Goal: Transaction & Acquisition: Purchase product/service

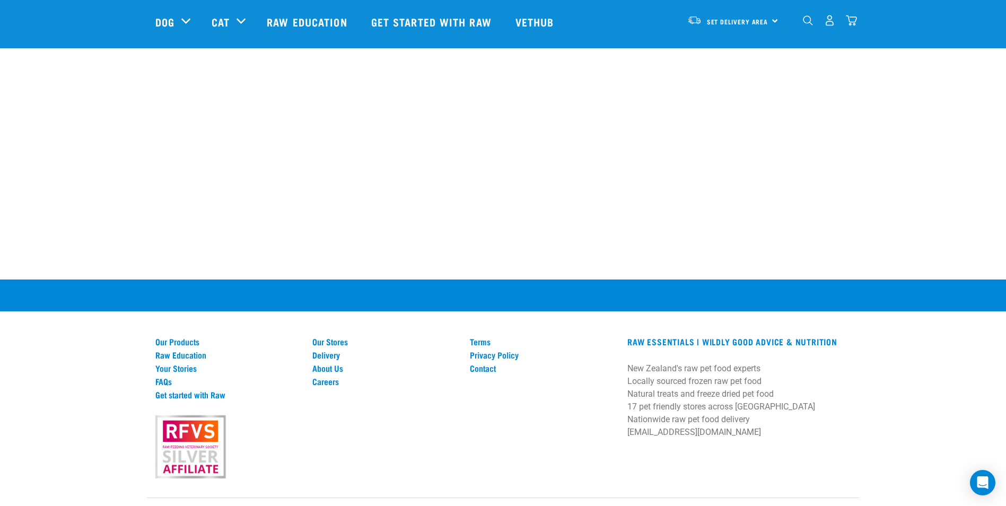
scroll to position [1464, 0]
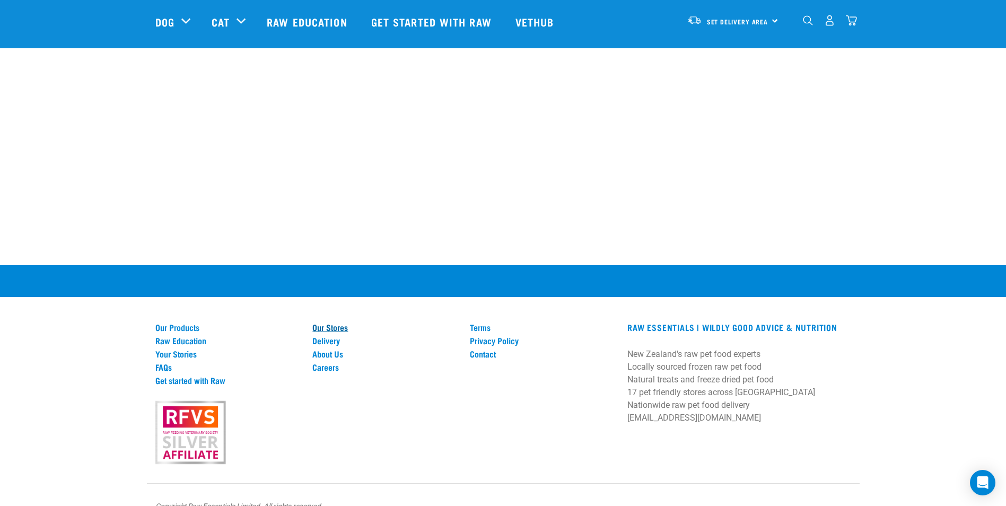
click at [334, 323] on link "Our Stores" at bounding box center [384, 328] width 145 height 10
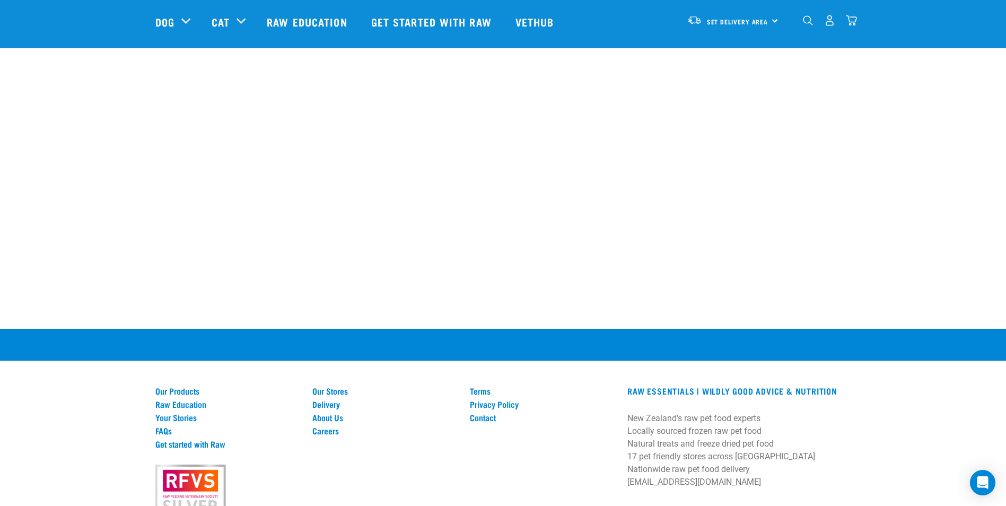
scroll to position [1963, 0]
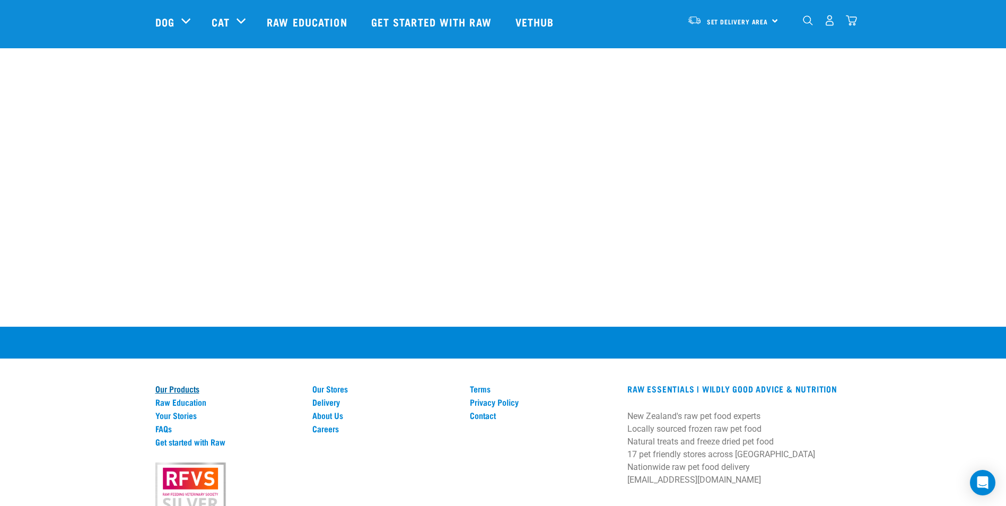
click at [186, 384] on link "Our Products" at bounding box center [227, 389] width 145 height 10
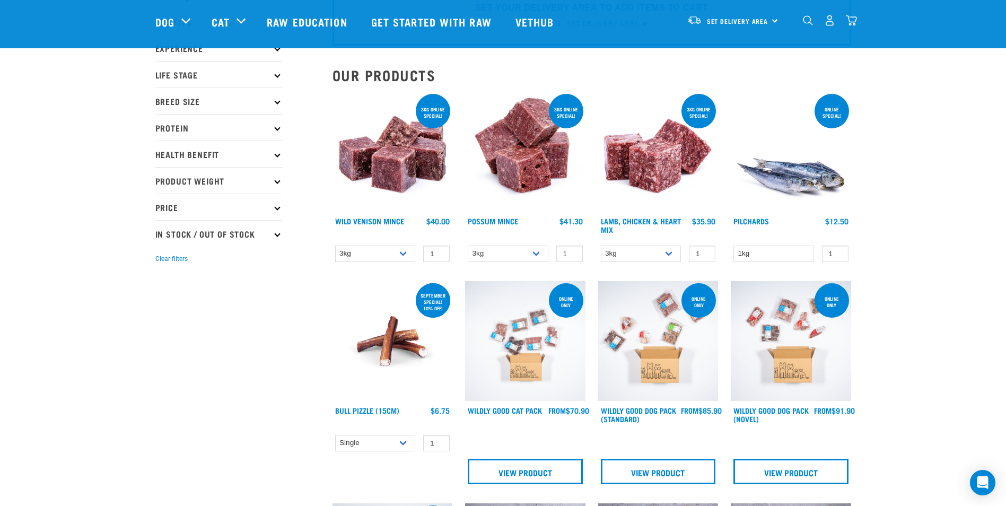
scroll to position [53, 0]
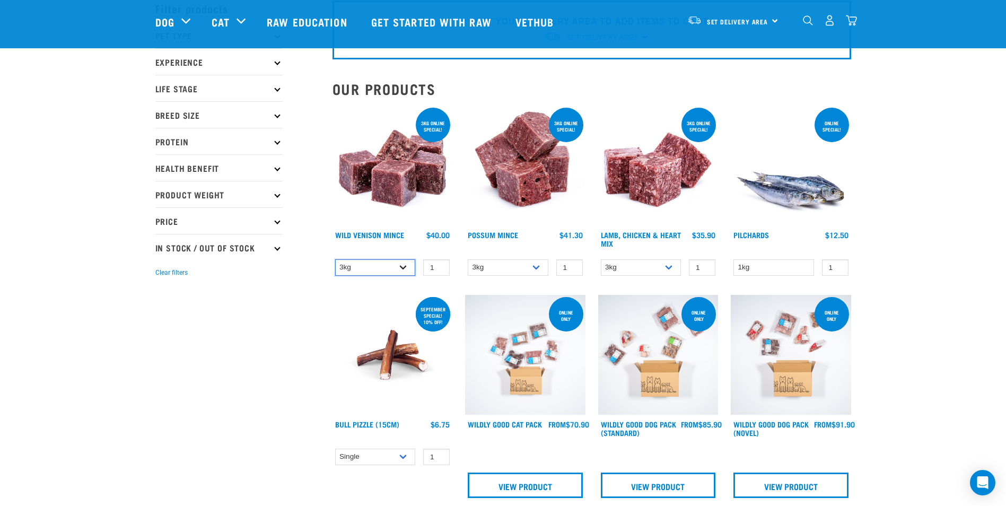
click at [402, 268] on select "3kg 1kg" at bounding box center [375, 267] width 81 height 16
click at [727, 21] on span "Set Delivery Area" at bounding box center [738, 22] width 62 height 4
click at [721, 46] on link "[GEOGRAPHIC_DATA]" at bounding box center [732, 50] width 102 height 23
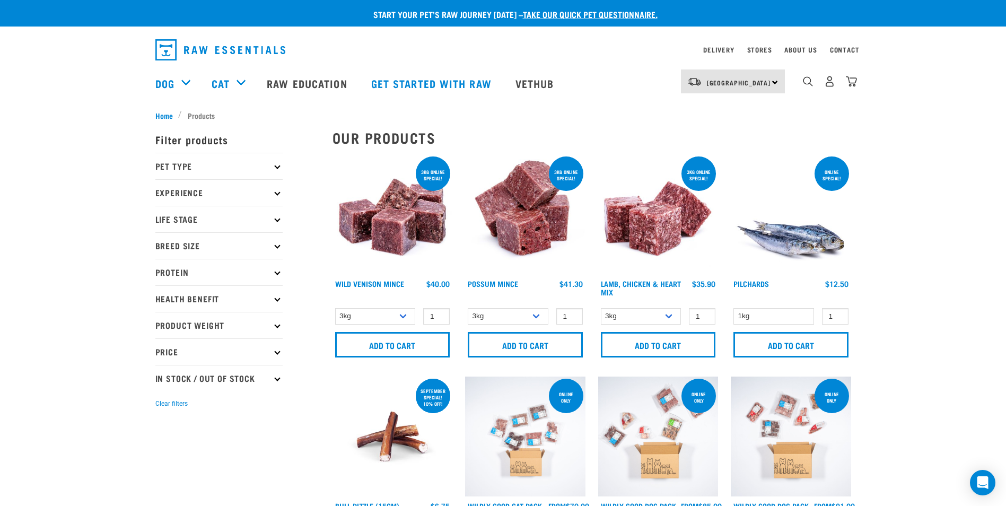
click at [776, 82] on div "North Island North Island South Island" at bounding box center [733, 81] width 104 height 24
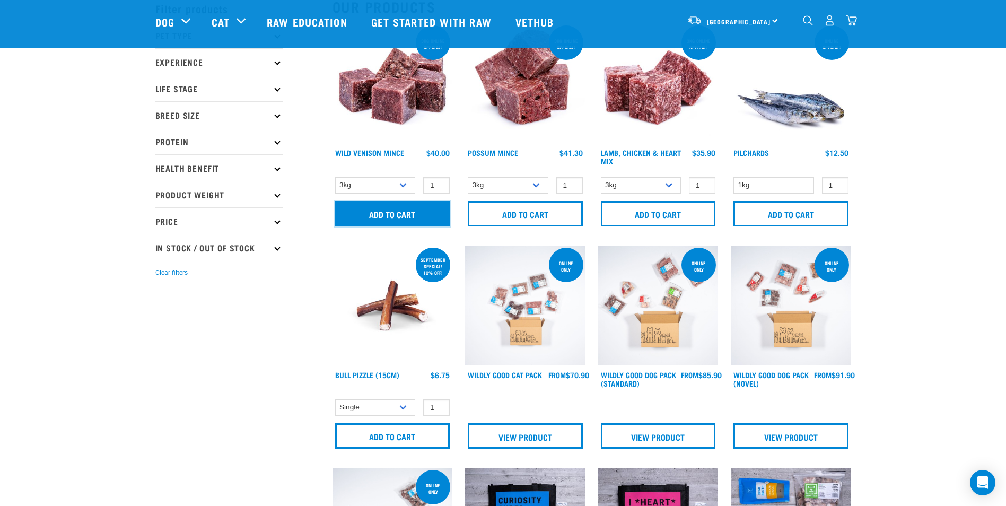
click at [386, 211] on input "Add to cart" at bounding box center [392, 213] width 115 height 25
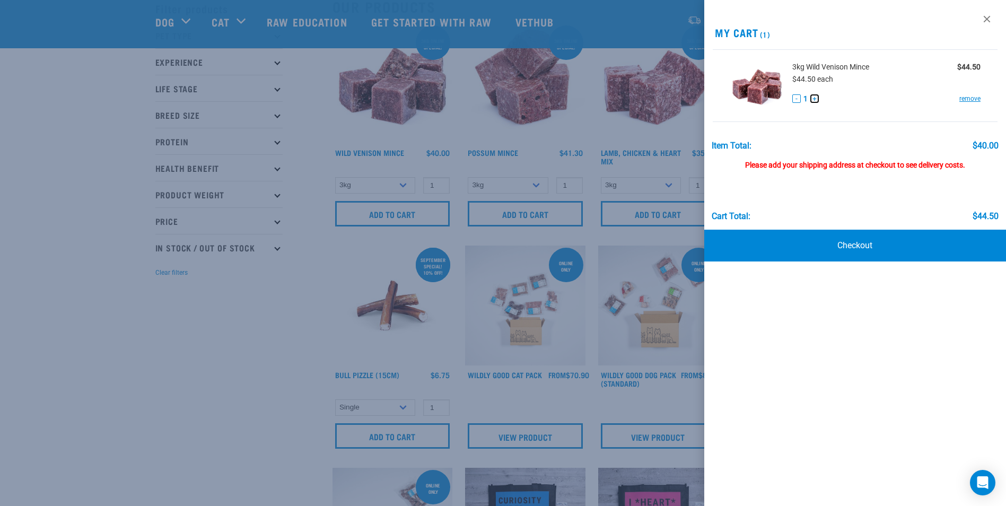
click at [817, 98] on button "+" at bounding box center [815, 98] width 8 height 8
click at [855, 247] on link "Checkout" at bounding box center [856, 246] width 302 height 32
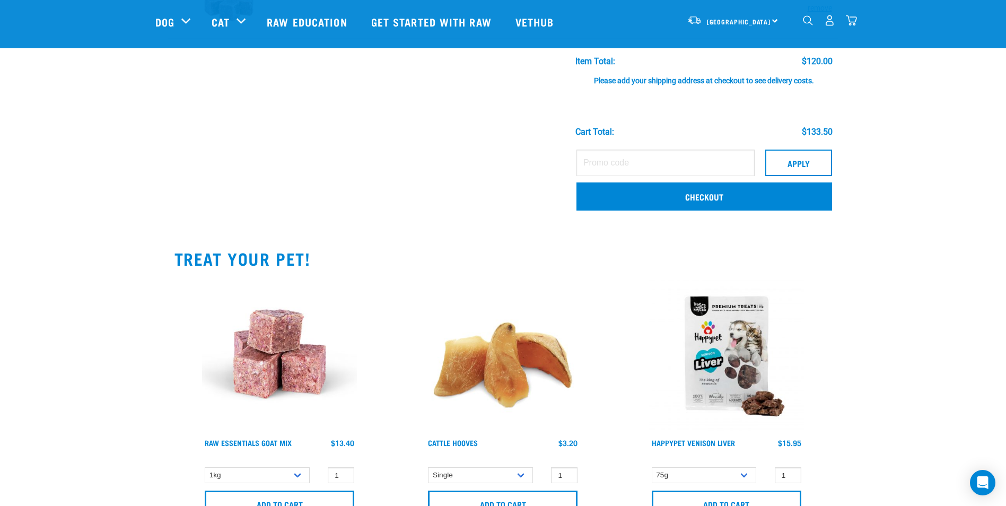
scroll to position [106, 0]
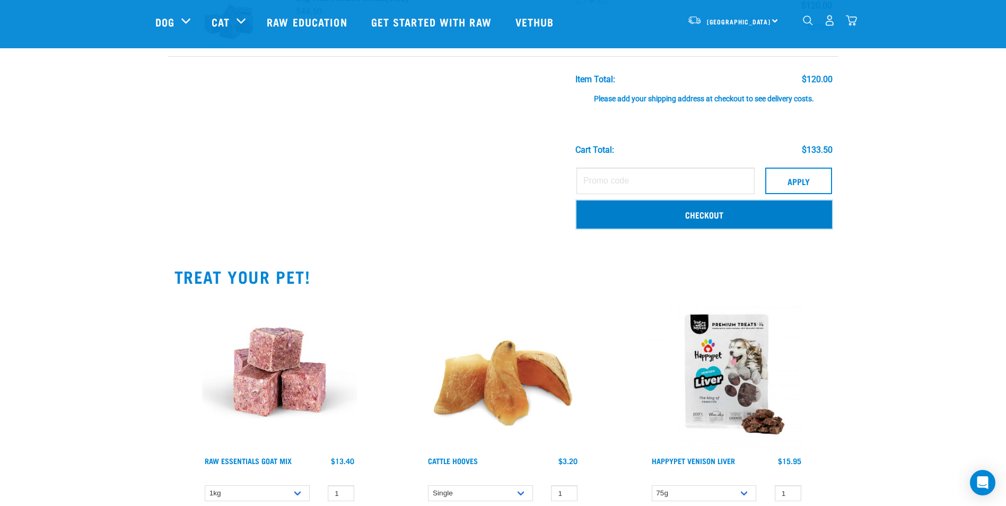
click at [709, 215] on link "Checkout" at bounding box center [705, 215] width 256 height 28
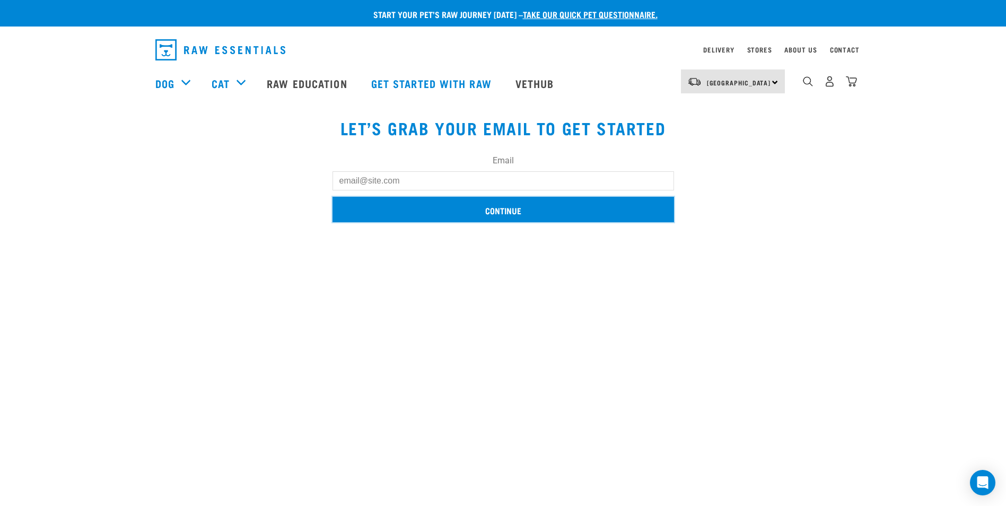
click at [497, 208] on input "Continue" at bounding box center [504, 209] width 342 height 25
click at [499, 208] on input "Continue" at bounding box center [504, 209] width 342 height 25
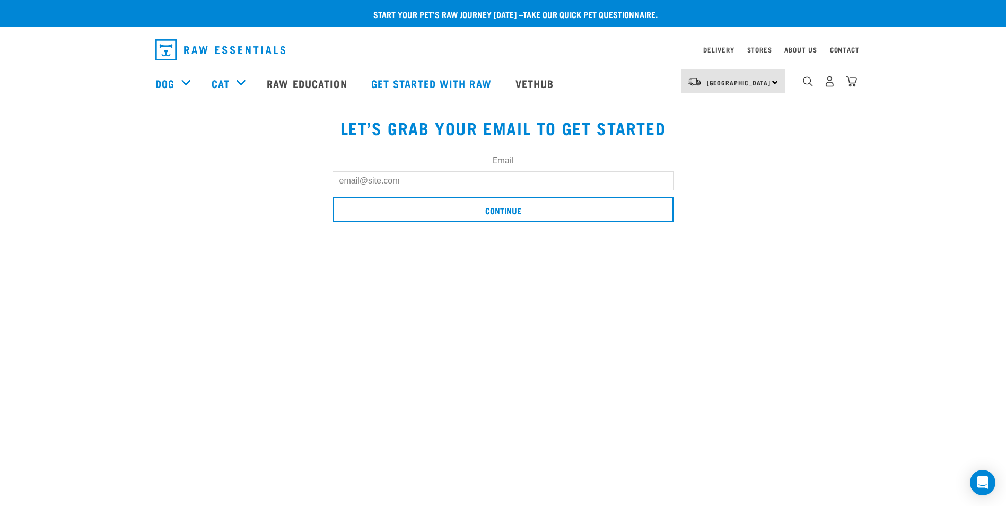
click at [407, 181] on input "Email" at bounding box center [504, 180] width 342 height 19
type input "[EMAIL_ADDRESS][DOMAIN_NAME]"
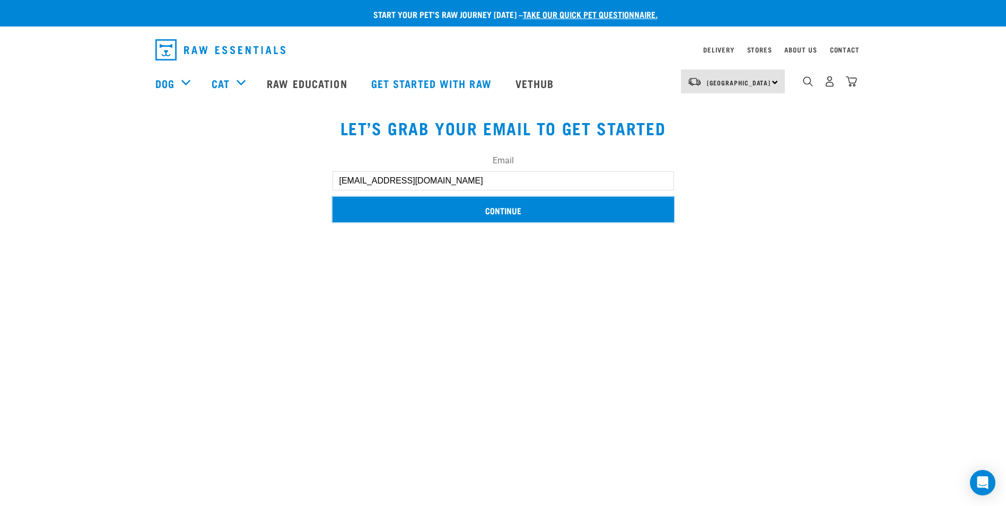
click at [514, 209] on input "Continue" at bounding box center [504, 209] width 342 height 25
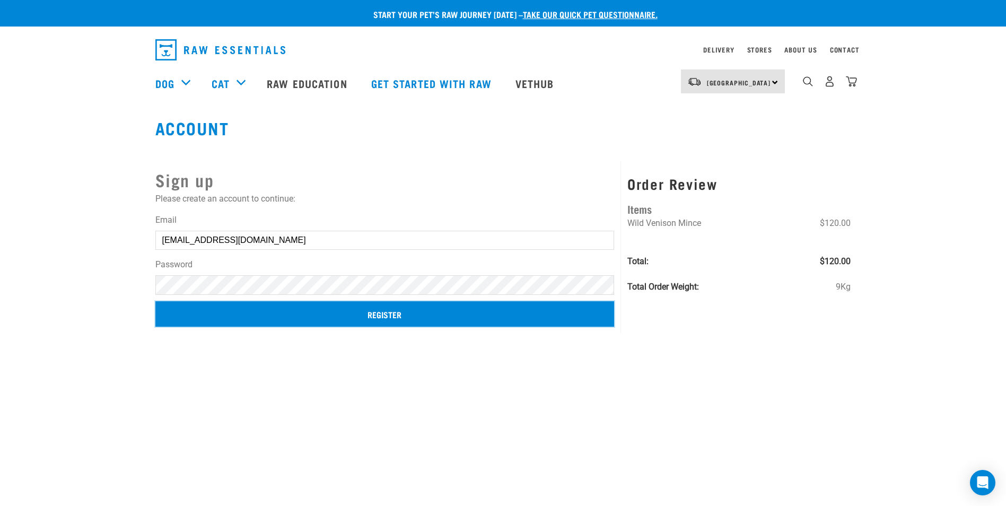
click at [392, 315] on input "Register" at bounding box center [384, 313] width 459 height 25
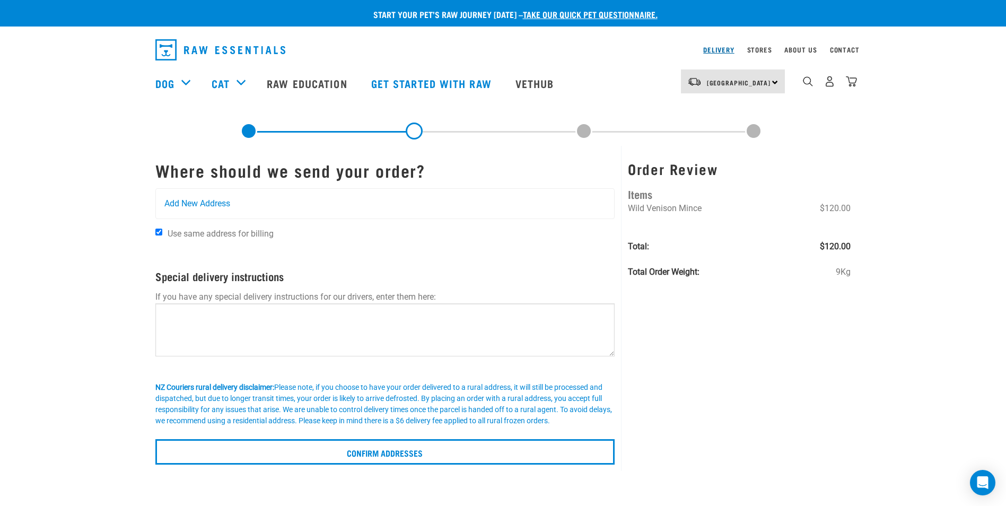
click at [719, 49] on link "Delivery" at bounding box center [718, 50] width 31 height 4
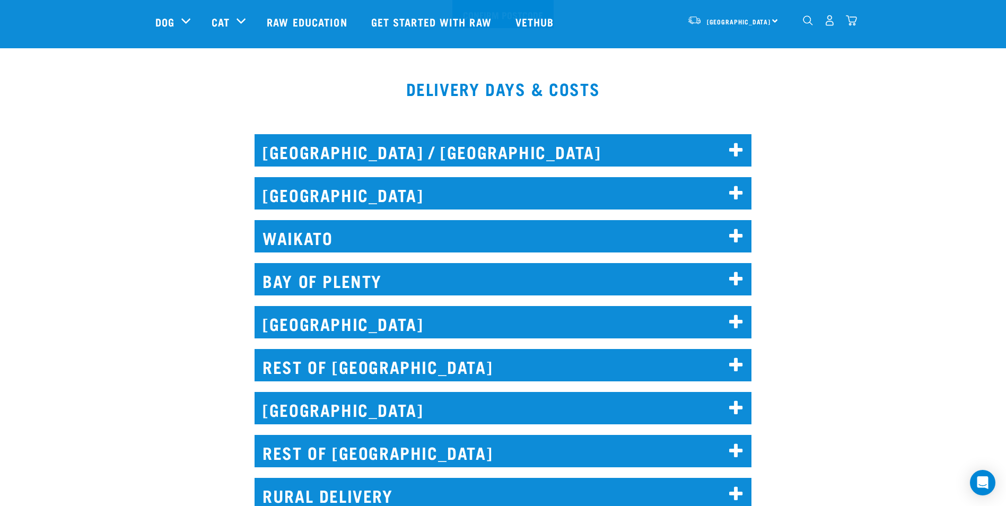
scroll to position [424, 0]
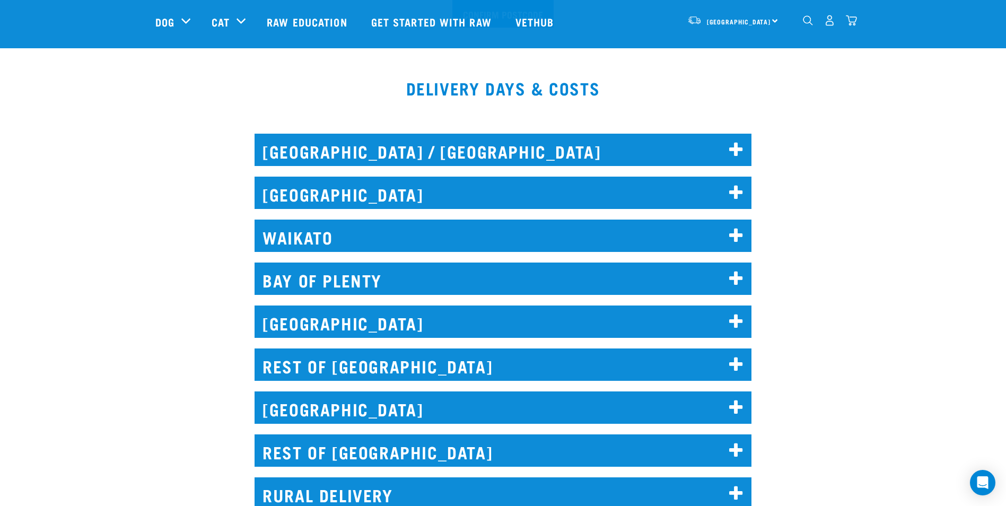
click at [732, 363] on icon at bounding box center [736, 365] width 14 height 17
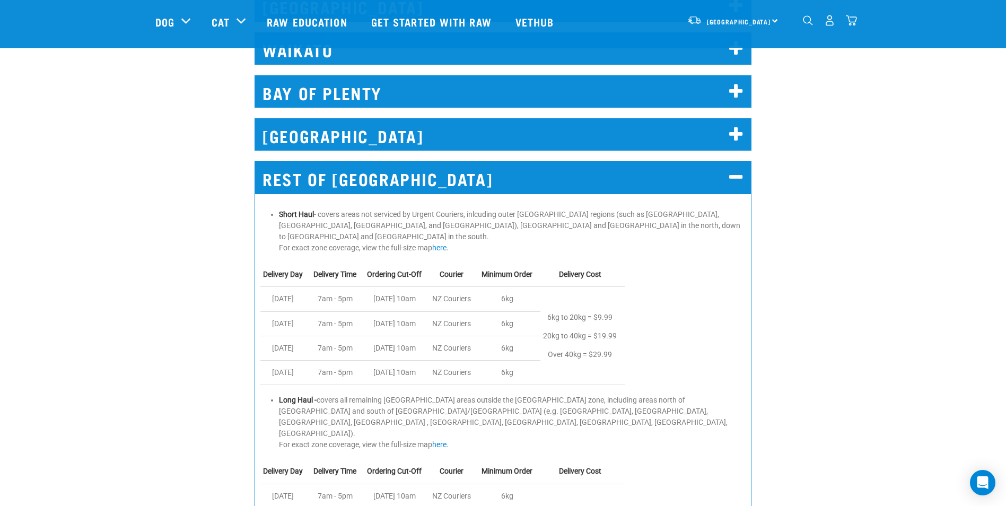
scroll to position [584, 0]
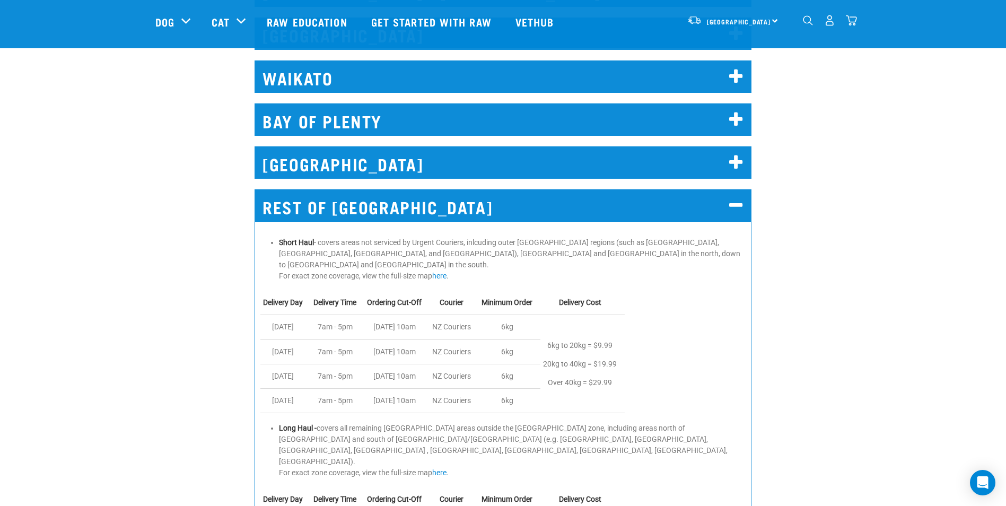
click at [850, 24] on img "dropdown navigation" at bounding box center [851, 20] width 11 height 11
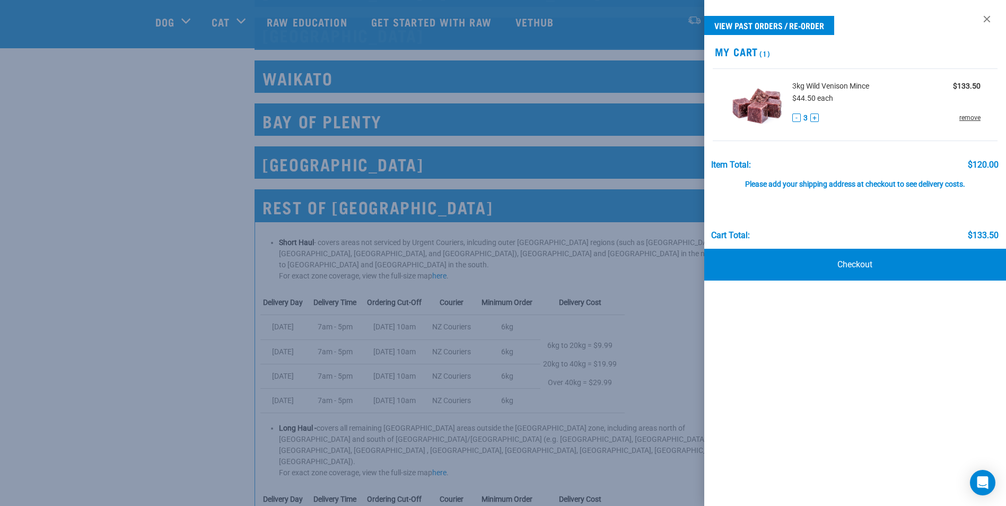
click at [971, 117] on link "remove" at bounding box center [970, 118] width 21 height 10
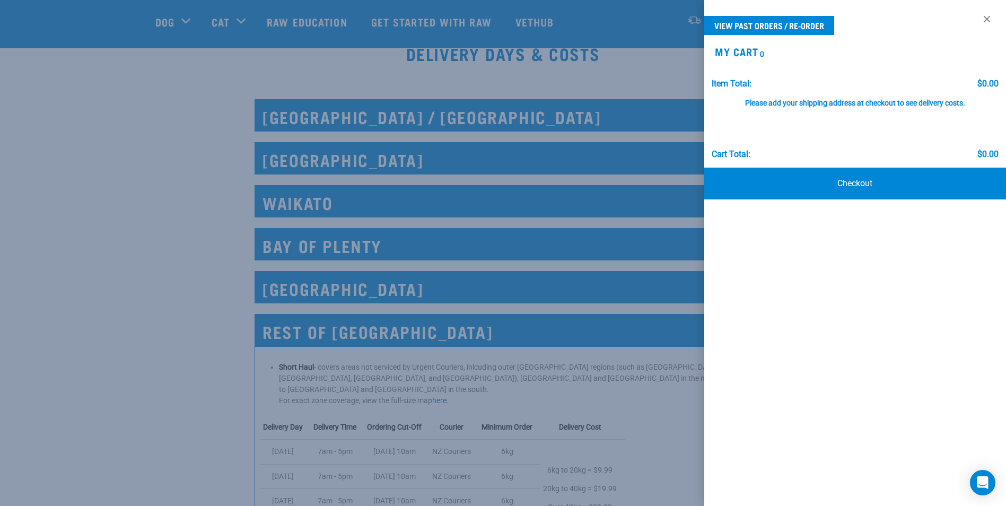
scroll to position [424, 0]
